Goal: Complete application form

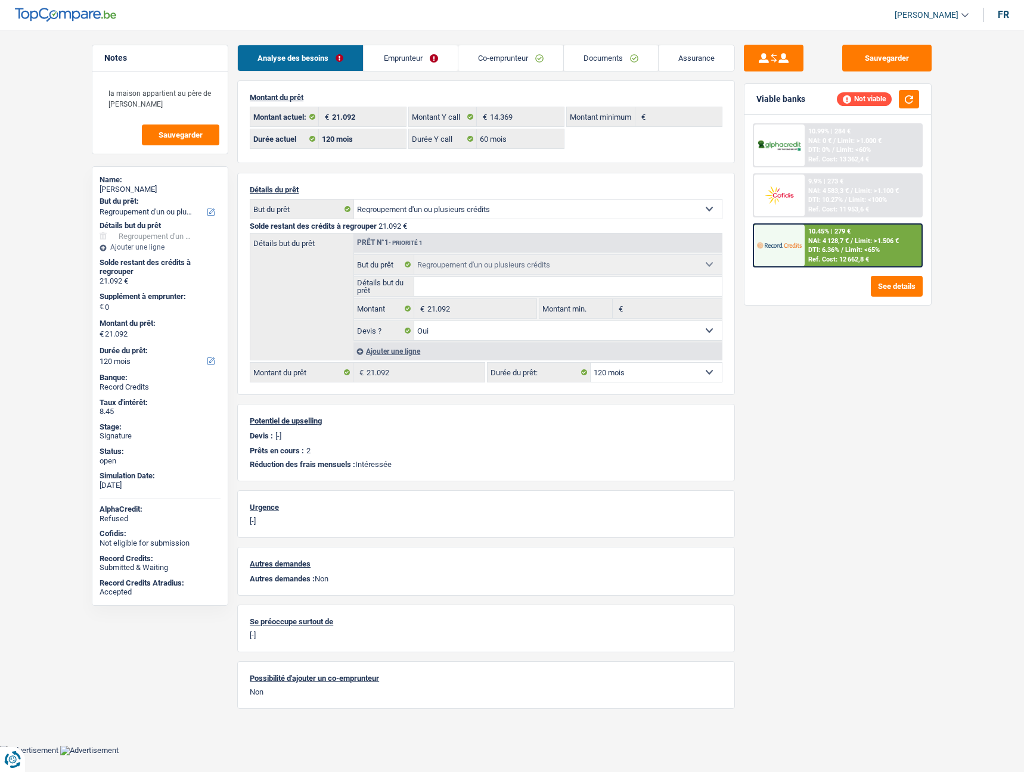
select select "refinancing"
select select "120"
select select "60"
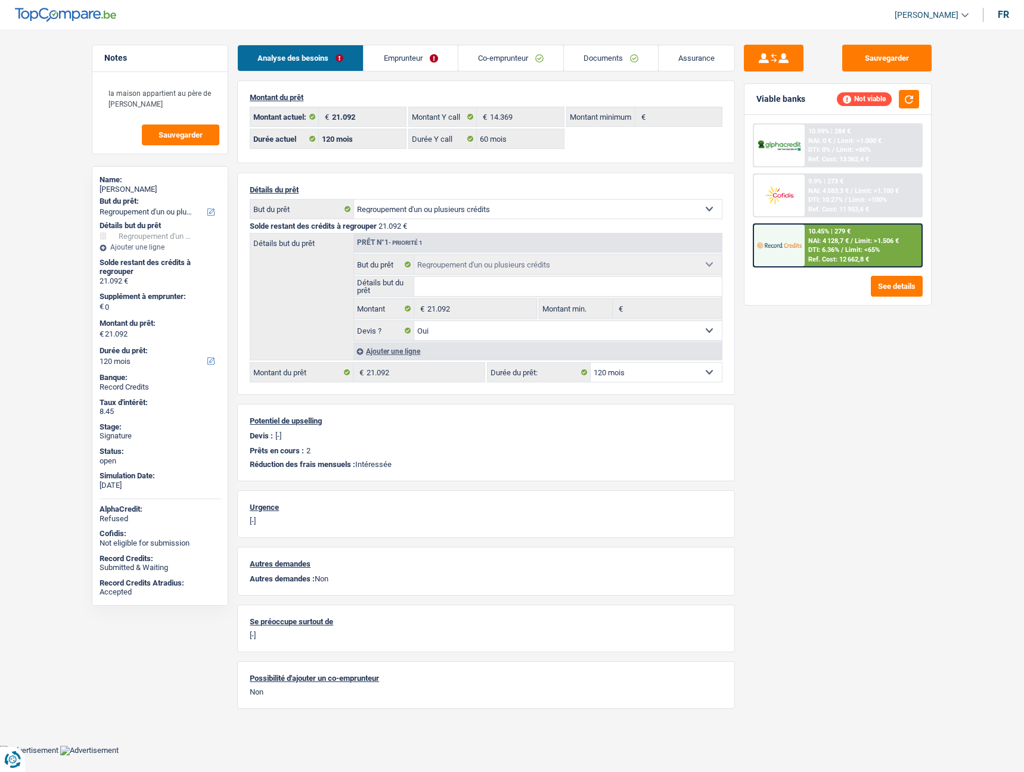
select select "refinancing"
select select "yes"
select select "120"
select select "32"
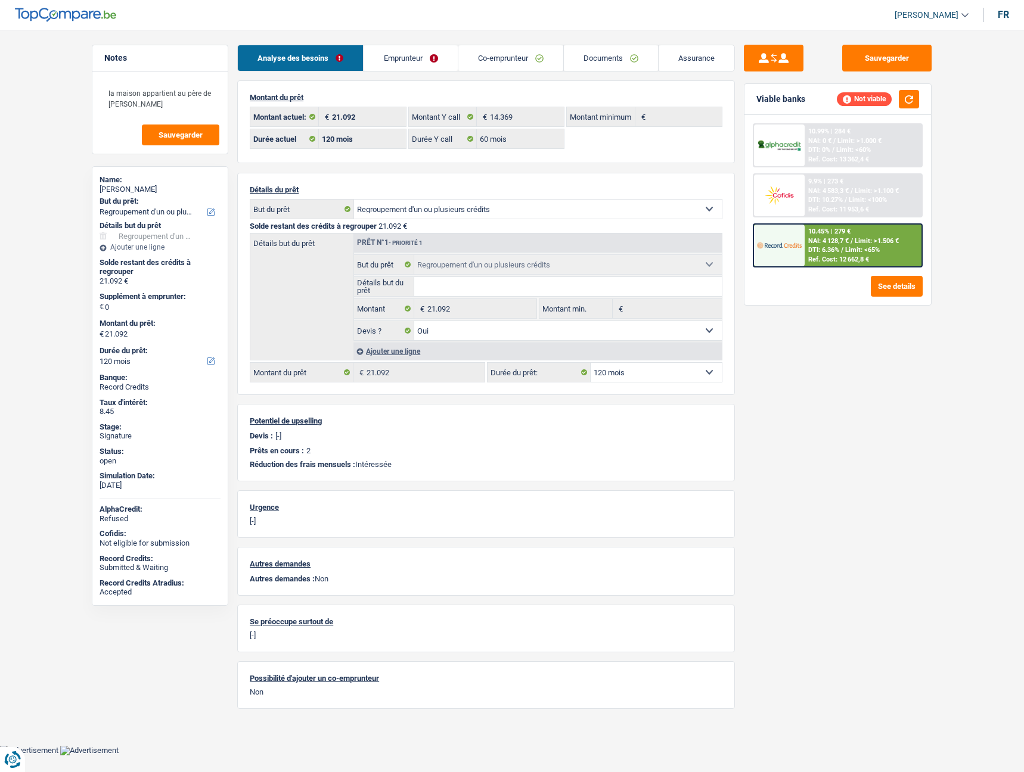
click at [507, 58] on link "Co-emprunteur" at bounding box center [510, 58] width 105 height 26
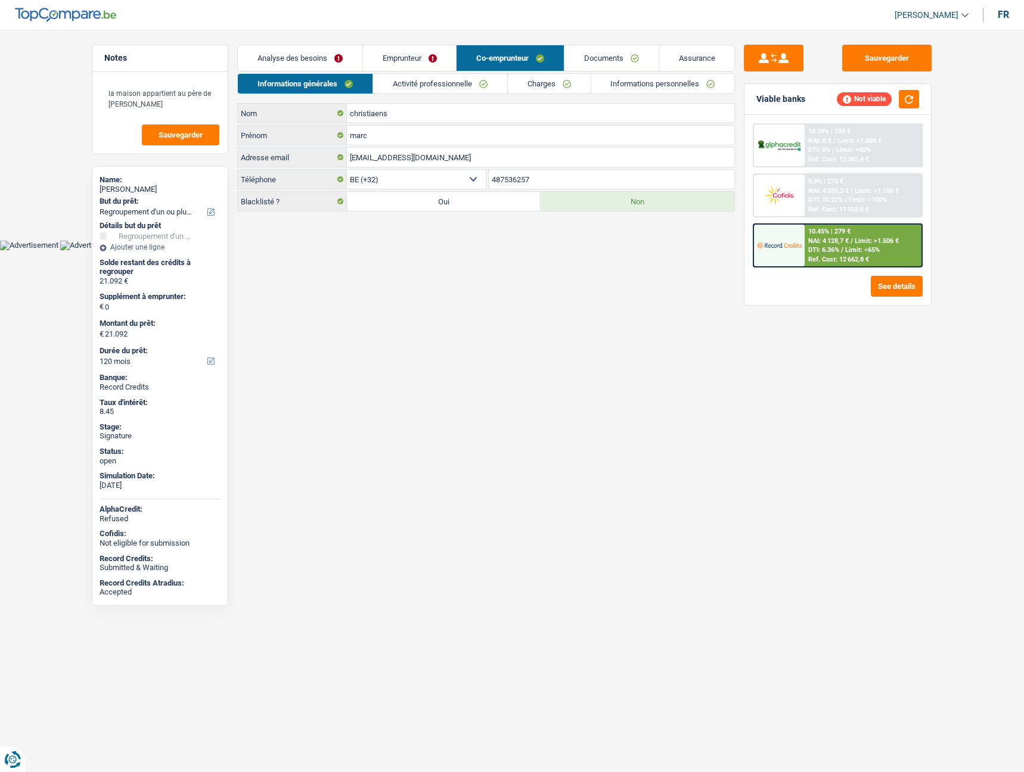
drag, startPoint x: 618, startPoint y: 60, endPoint x: 582, endPoint y: 178, distance: 122.9
click at [617, 60] on link "Documents" at bounding box center [611, 58] width 94 height 26
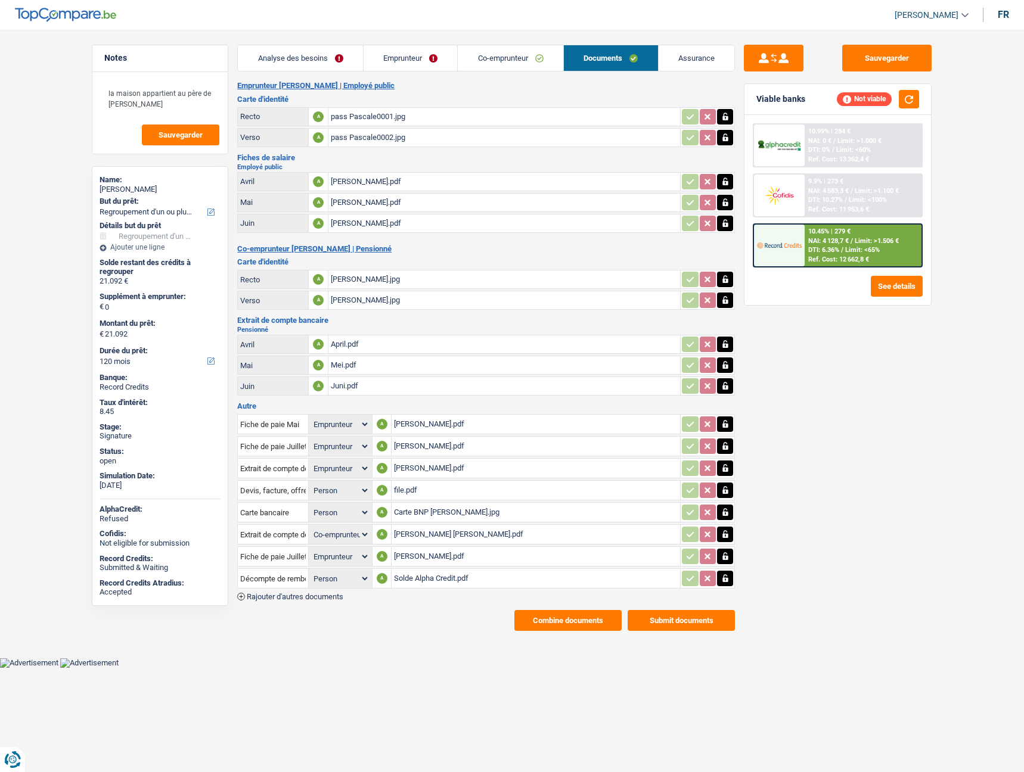
click at [411, 579] on div "Solde Alpha Credit.pdf" at bounding box center [536, 579] width 284 height 18
